Goal: Information Seeking & Learning: Learn about a topic

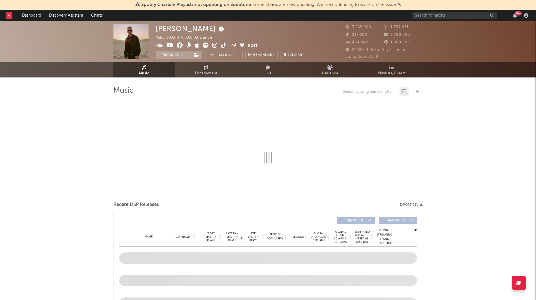
select select "6m"
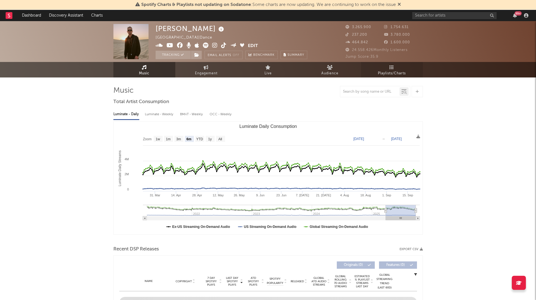
click at [395, 69] on link "Playlists/Charts" at bounding box center [392, 69] width 62 height 15
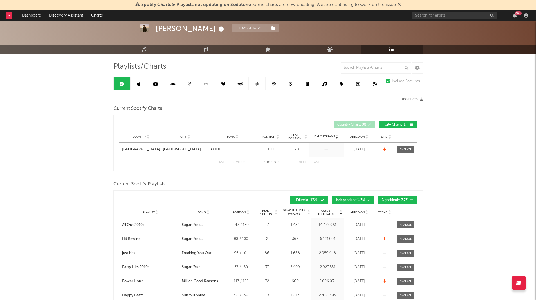
scroll to position [24, 0]
click at [378, 66] on input "text" at bounding box center [376, 67] width 70 height 11
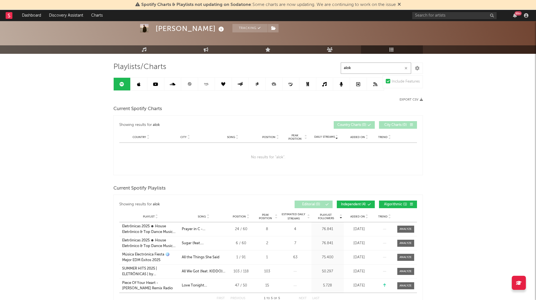
scroll to position [23, 0]
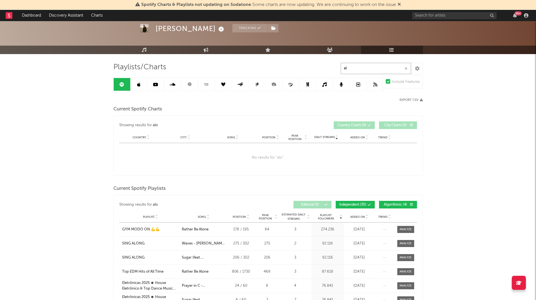
type input "a"
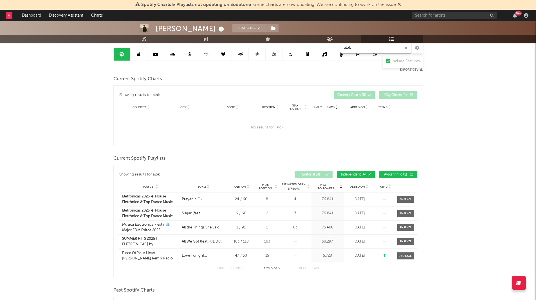
scroll to position [54, 0]
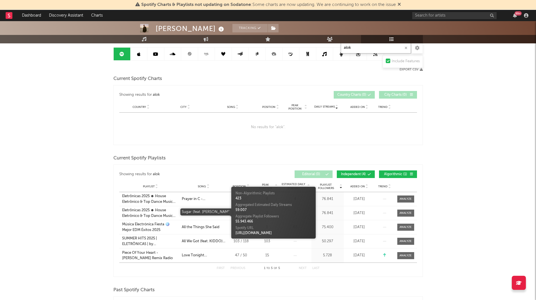
click at [208, 213] on div "Sugar (feat. Francesco Yates)" at bounding box center [204, 213] width 44 height 6
type input "alok"
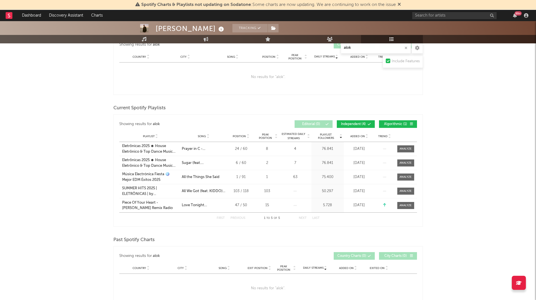
scroll to position [104, 0]
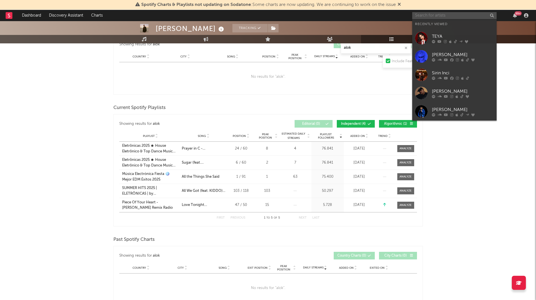
click at [430, 15] on input "text" at bounding box center [454, 15] width 84 height 7
click at [440, 88] on div "Marten Lou" at bounding box center [463, 91] width 62 height 7
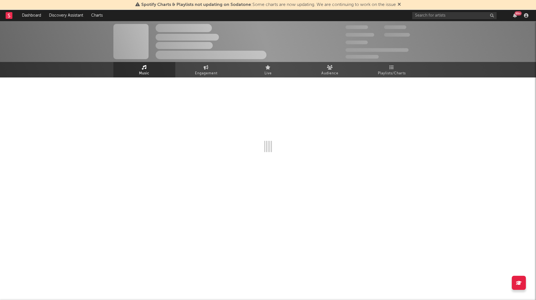
select select "6m"
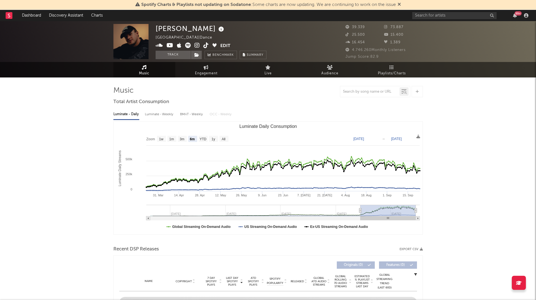
select select "6m"
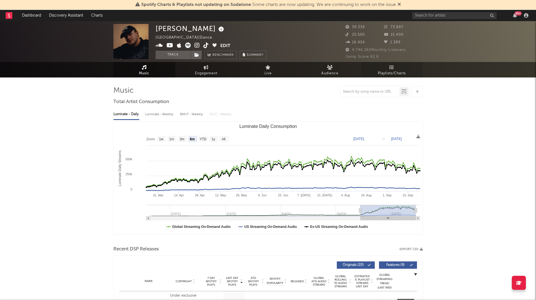
click at [395, 69] on link "Playlists/Charts" at bounding box center [392, 69] width 62 height 15
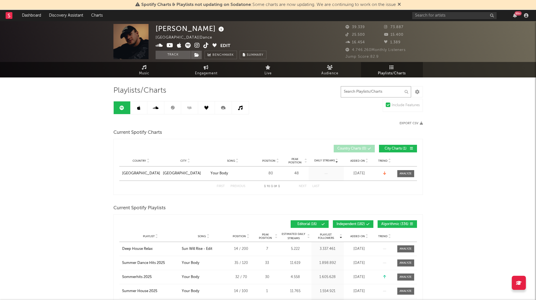
click at [372, 95] on input "text" at bounding box center [376, 91] width 70 height 11
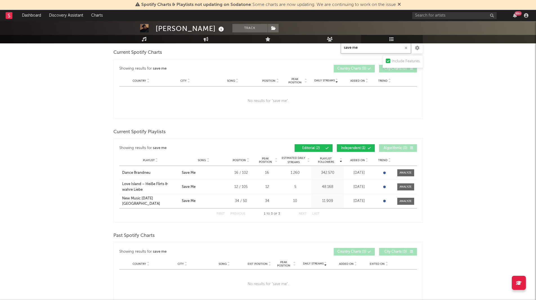
scroll to position [82, 0]
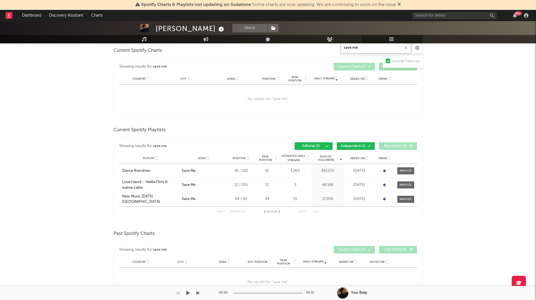
type input "save me"
